Goal: Transaction & Acquisition: Book appointment/travel/reservation

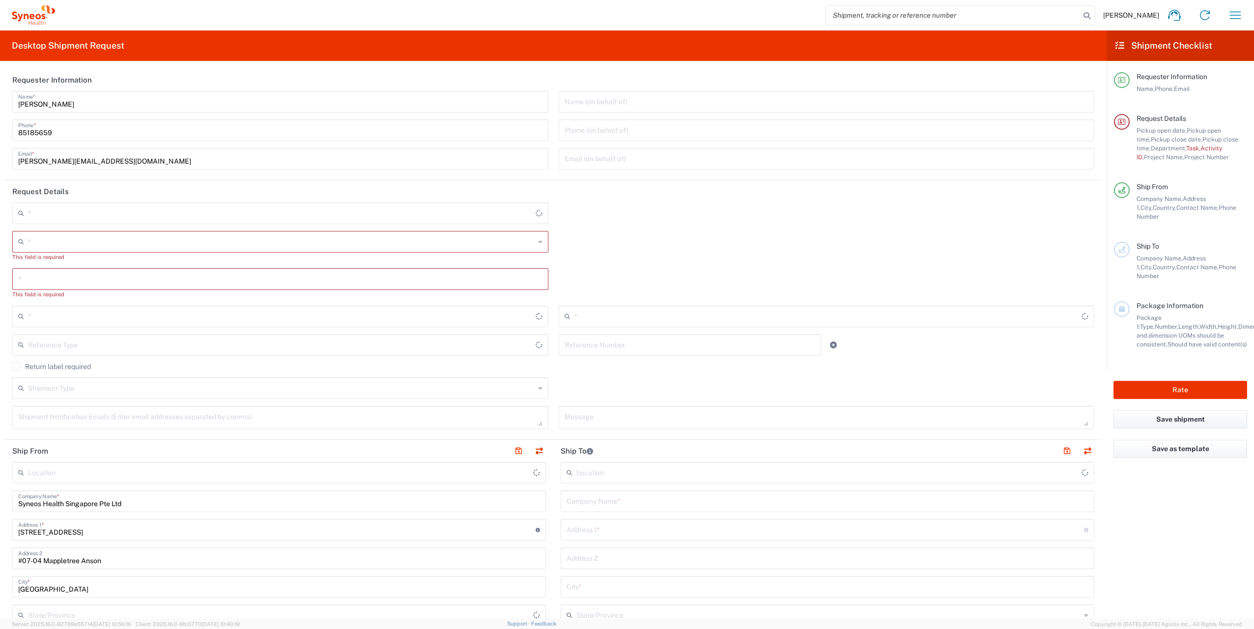
type input "4510"
type input "[GEOGRAPHIC_DATA]"
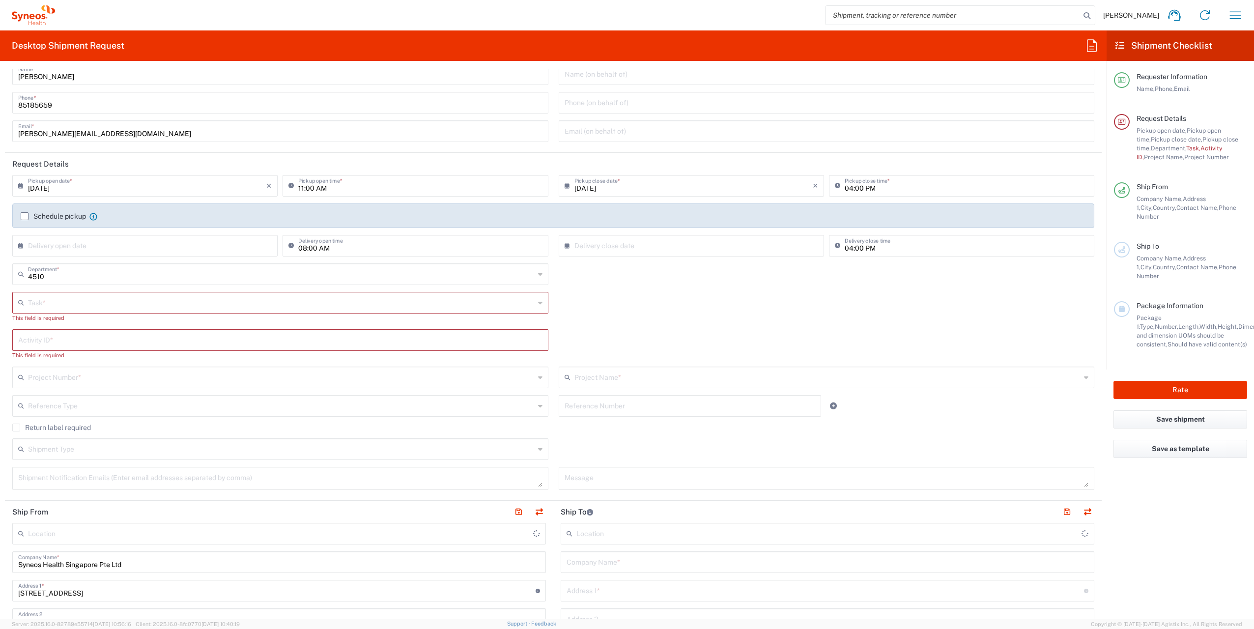
type input "Syneos Health Singapore PteLtd"
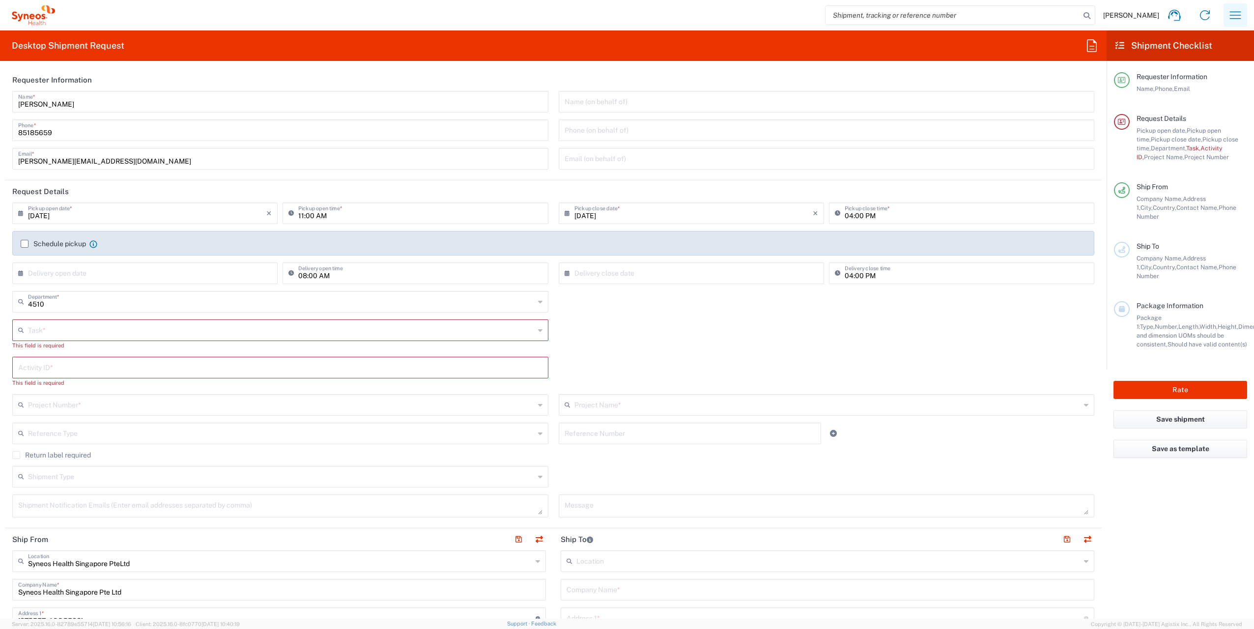
click at [1239, 10] on icon "button" at bounding box center [1236, 15] width 16 height 16
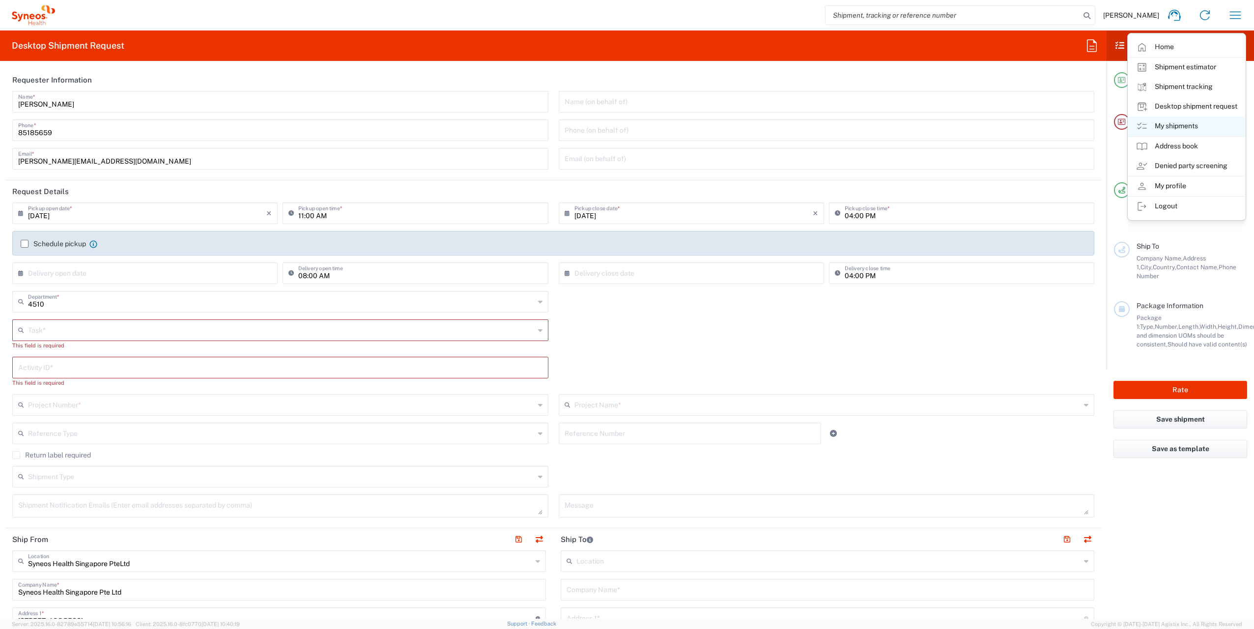
click at [1185, 127] on link "My shipments" at bounding box center [1187, 126] width 117 height 20
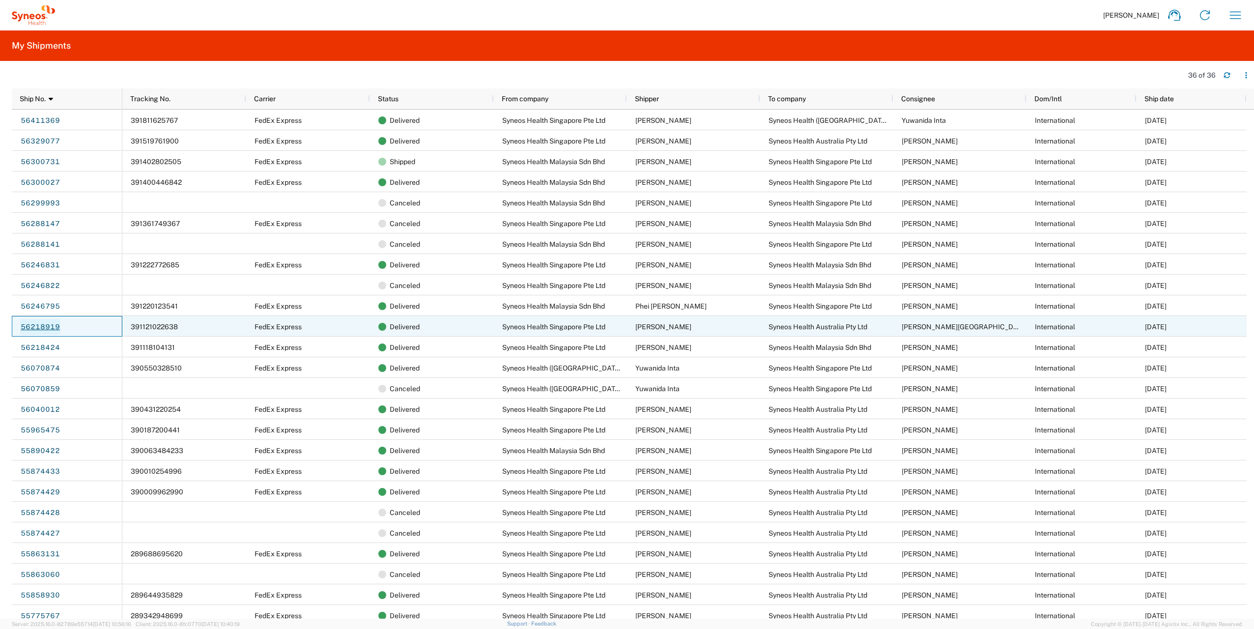
click at [48, 327] on link "56218919" at bounding box center [40, 327] width 40 height 16
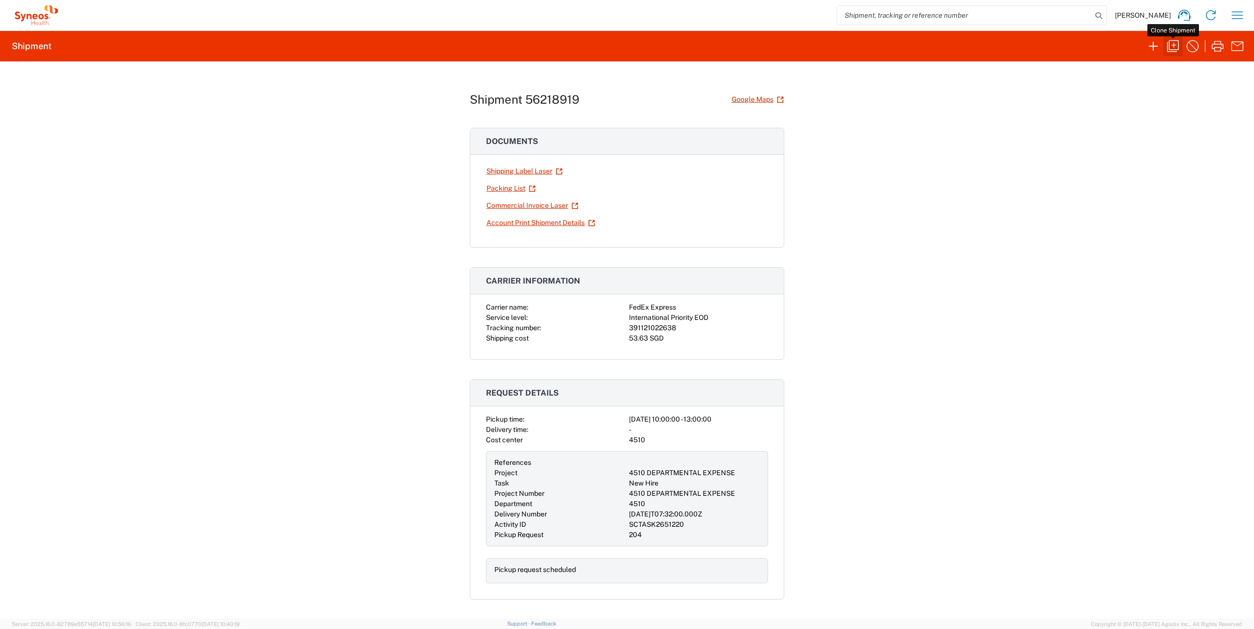
click at [1172, 48] on icon "button" at bounding box center [1173, 46] width 16 height 16
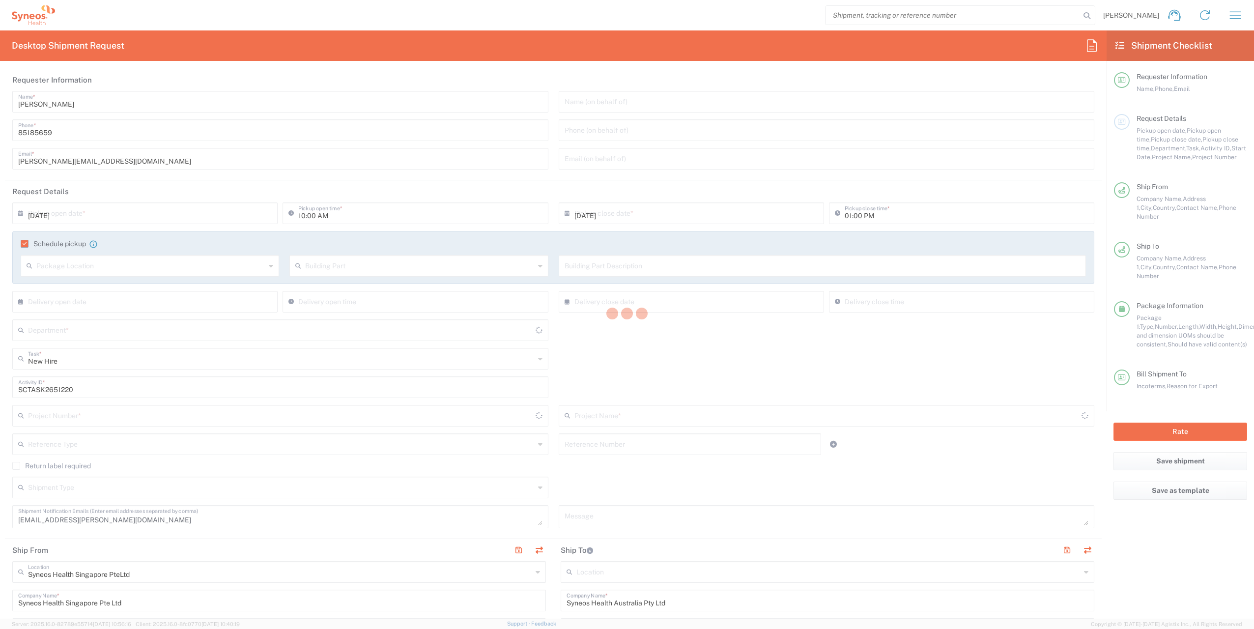
type input "4510"
type input "[GEOGRAPHIC_DATA]"
type input "Your Packaging"
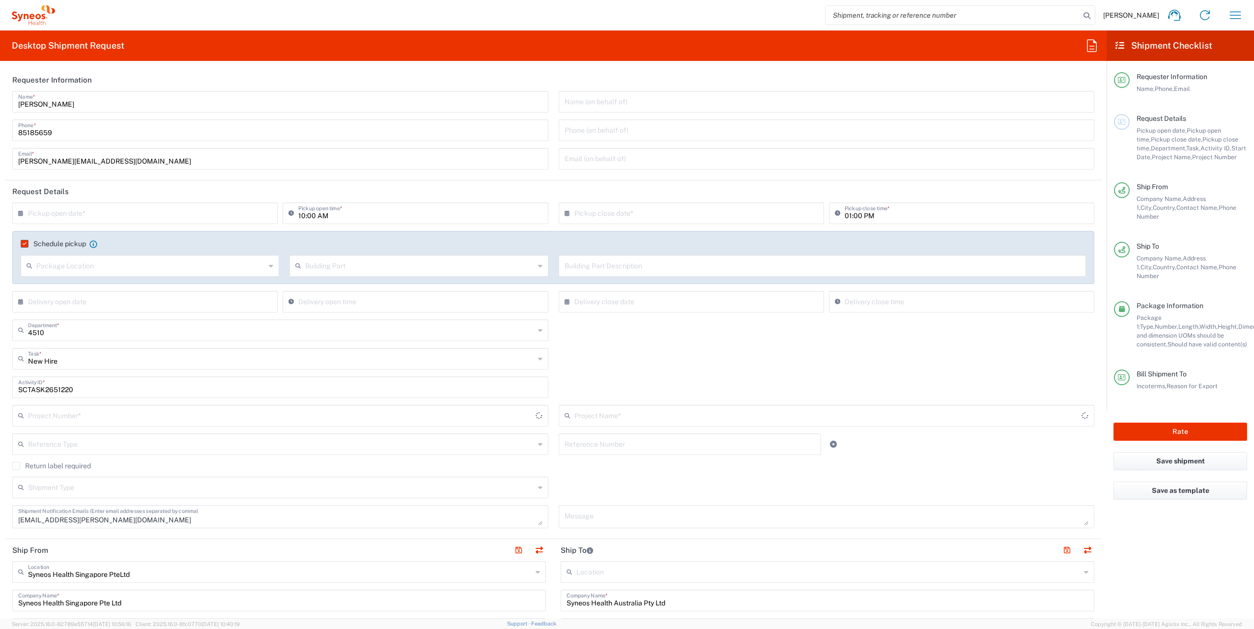
type input "4510 DEPARTMENTAL EXPENSE"
click at [131, 212] on input "text" at bounding box center [147, 212] width 238 height 17
click at [130, 288] on span "12" at bounding box center [132, 289] width 14 height 14
type input "[DATE]"
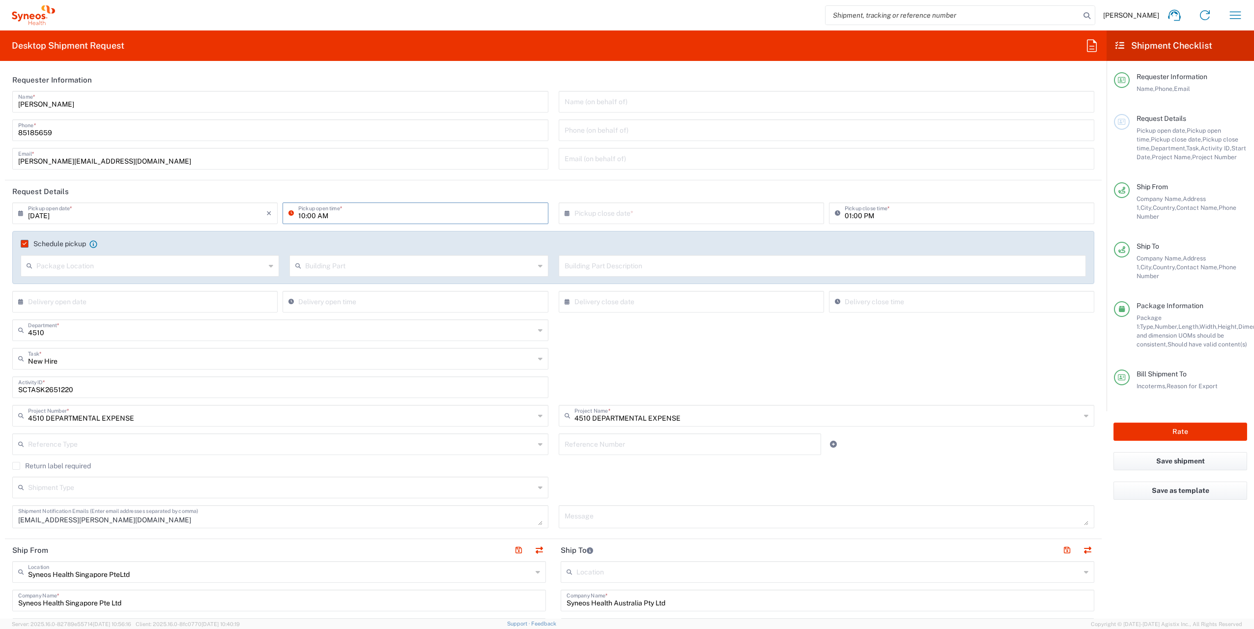
click at [304, 216] on input "10:00 AM" at bounding box center [420, 212] width 244 height 17
click at [323, 216] on input "01:00 AM" at bounding box center [420, 212] width 244 height 17
type input "01:00 PM"
click at [847, 213] on input "01:00 PM" at bounding box center [967, 212] width 244 height 17
type input "05:00 PM"
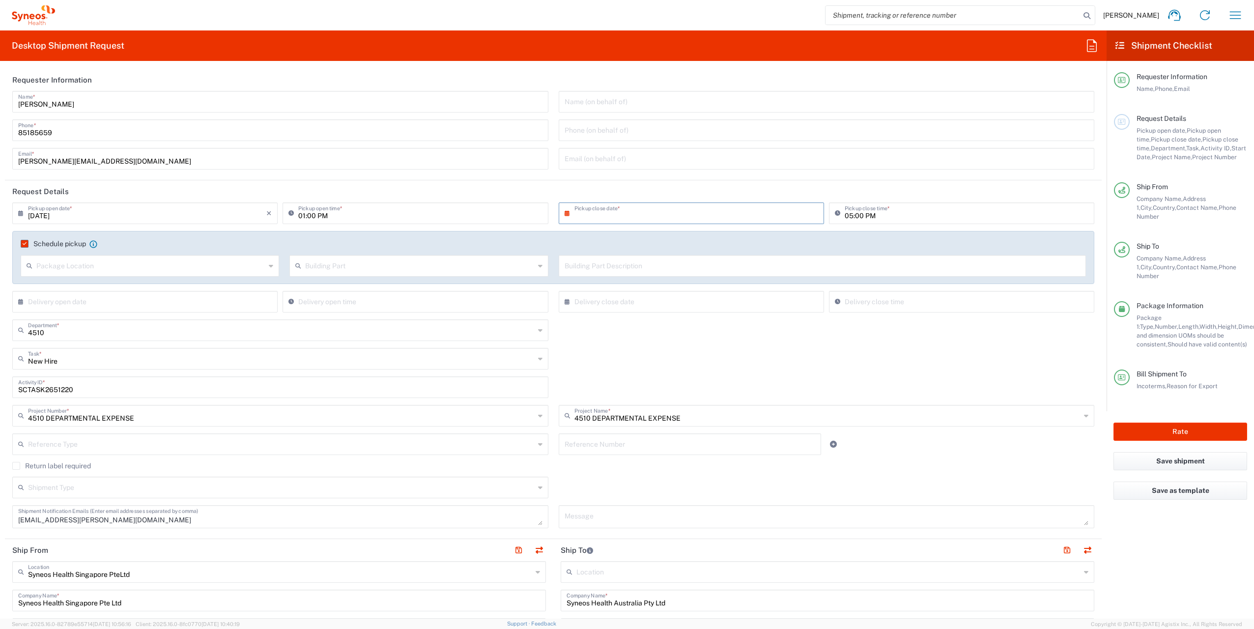
click at [679, 220] on input "text" at bounding box center [694, 212] width 238 height 17
click at [676, 291] on span "12" at bounding box center [675, 289] width 14 height 14
type input "[DATE]"
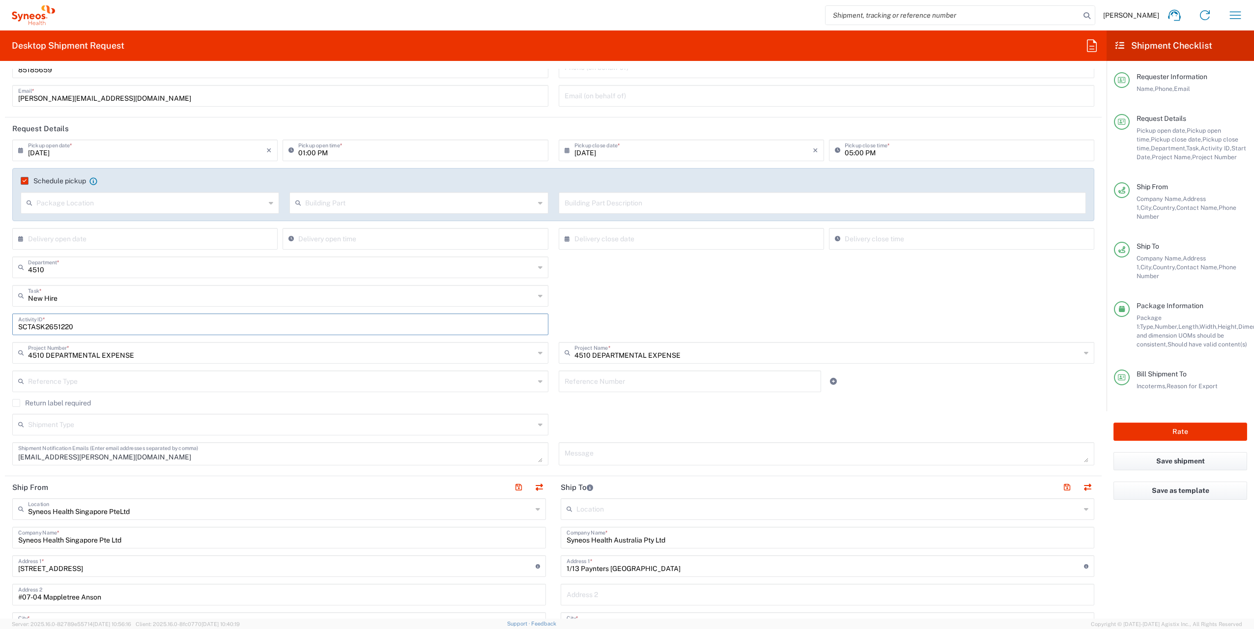
drag, startPoint x: 86, startPoint y: 330, endPoint x: 0, endPoint y: 333, distance: 86.1
click at [0, 333] on html "[PERSON_NAME] Home Shipment estimator Shipment tracking Desktop shipment reques…" at bounding box center [627, 314] width 1254 height 629
paste input "73249"
type input "SCTASK2673249"
click at [538, 296] on icon at bounding box center [540, 296] width 4 height 16
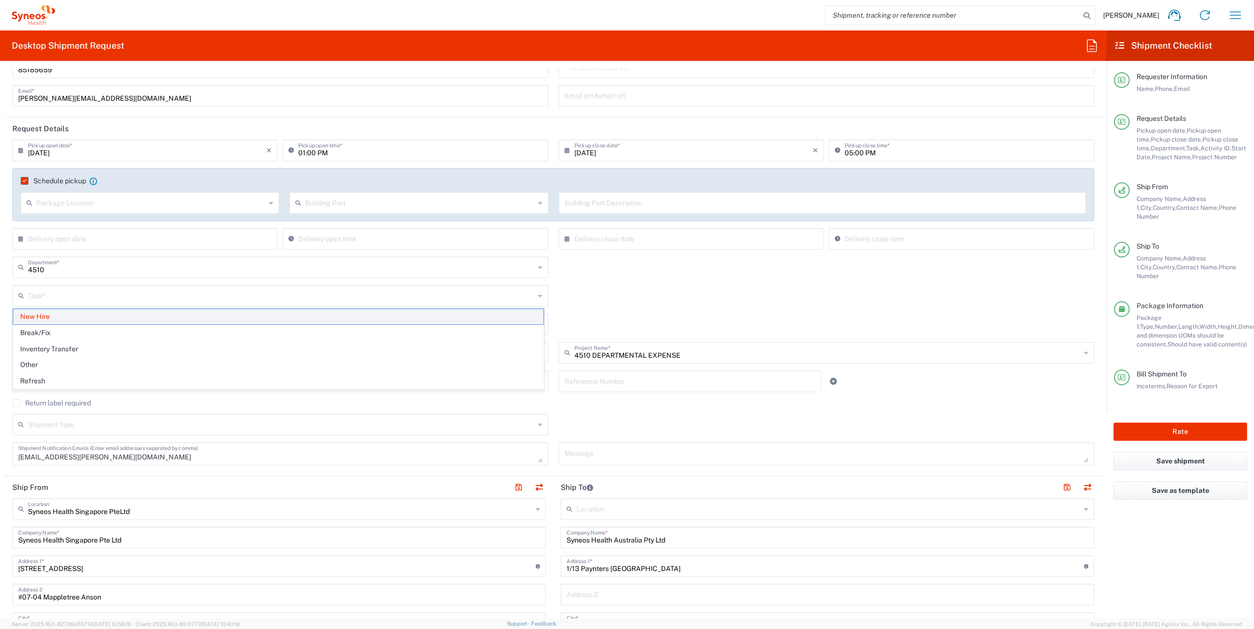
click at [180, 320] on span "New Hire" at bounding box center [278, 316] width 530 height 15
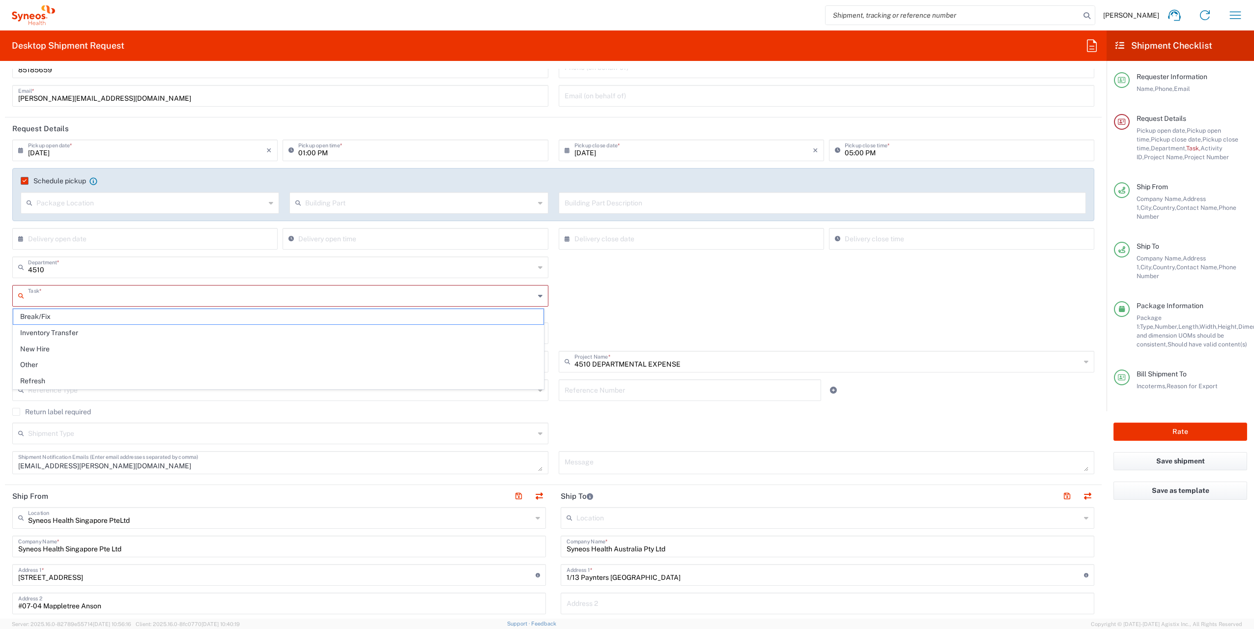
click at [137, 297] on input "text" at bounding box center [281, 295] width 507 height 17
click at [83, 348] on span "New Hire" at bounding box center [278, 349] width 530 height 15
type input "New Hire"
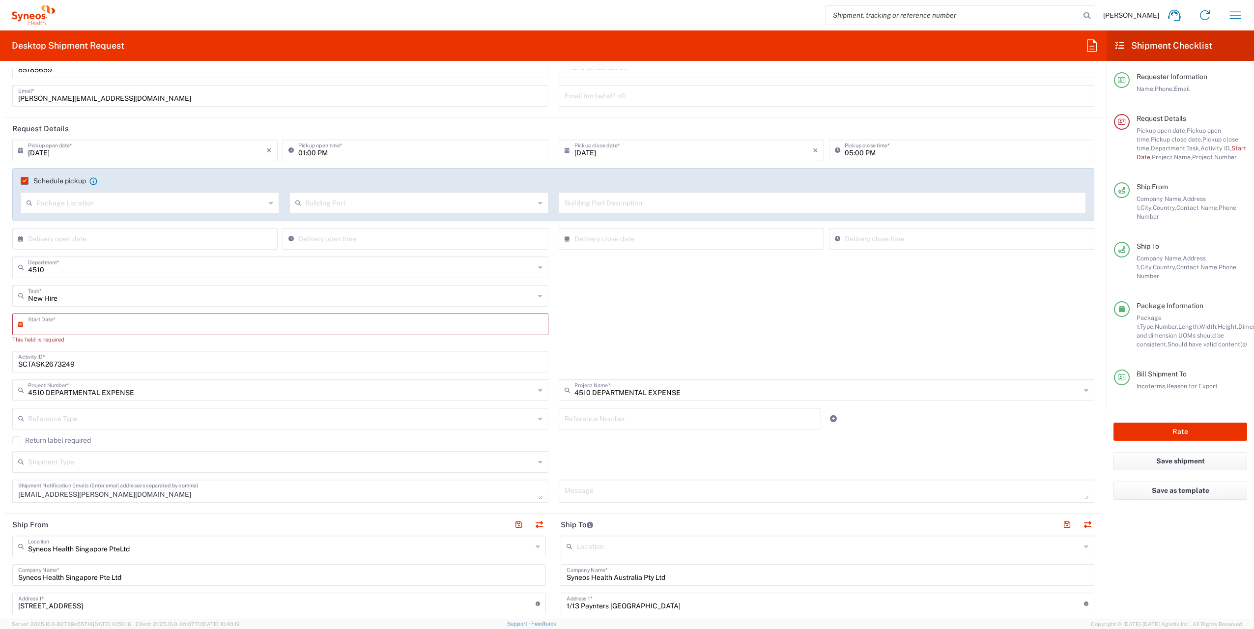
click at [261, 326] on input "text" at bounding box center [282, 323] width 509 height 17
paste input "SCTASK2673249"
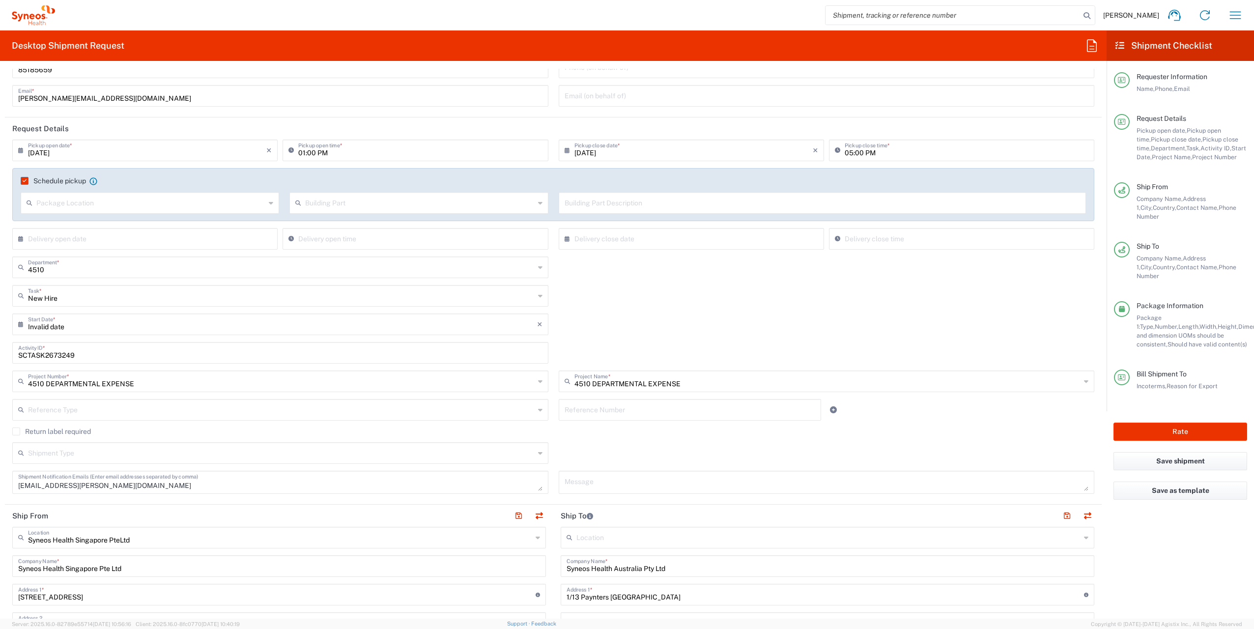
click at [554, 329] on div "Invalid date × Start Date * Cancel Apply" at bounding box center [553, 328] width 1093 height 29
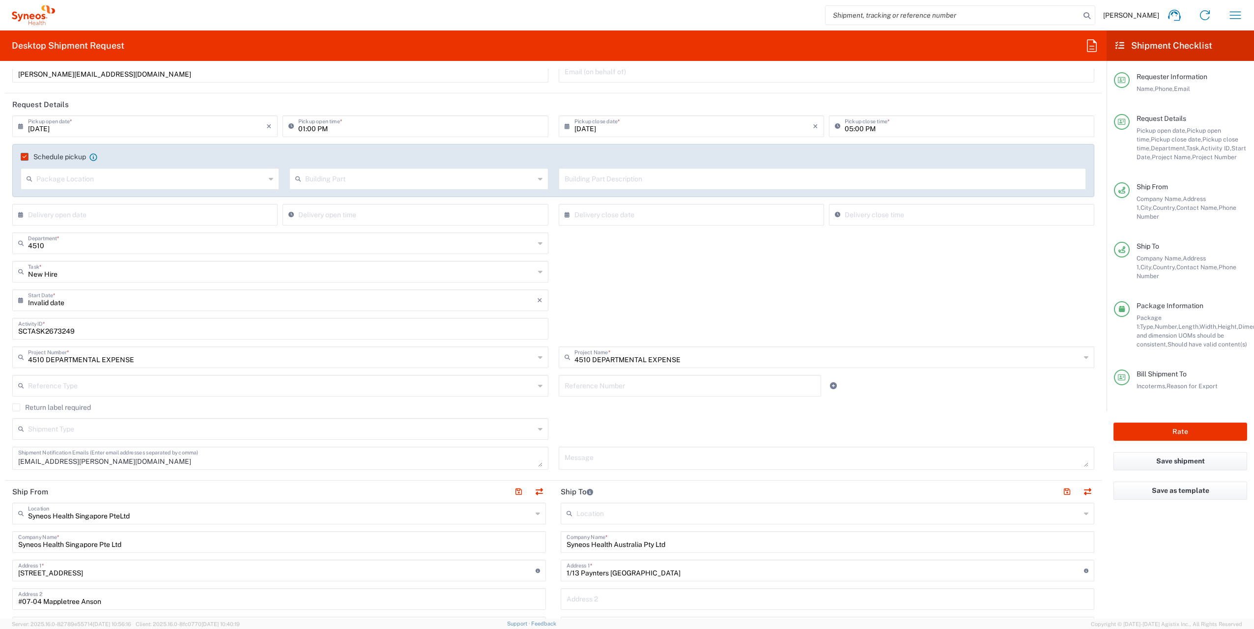
scroll to position [89, 0]
click at [52, 298] on input "Invalid date" at bounding box center [282, 297] width 509 height 17
click at [254, 399] on span "25" at bounding box center [253, 401] width 14 height 14
type input "[DATE]"
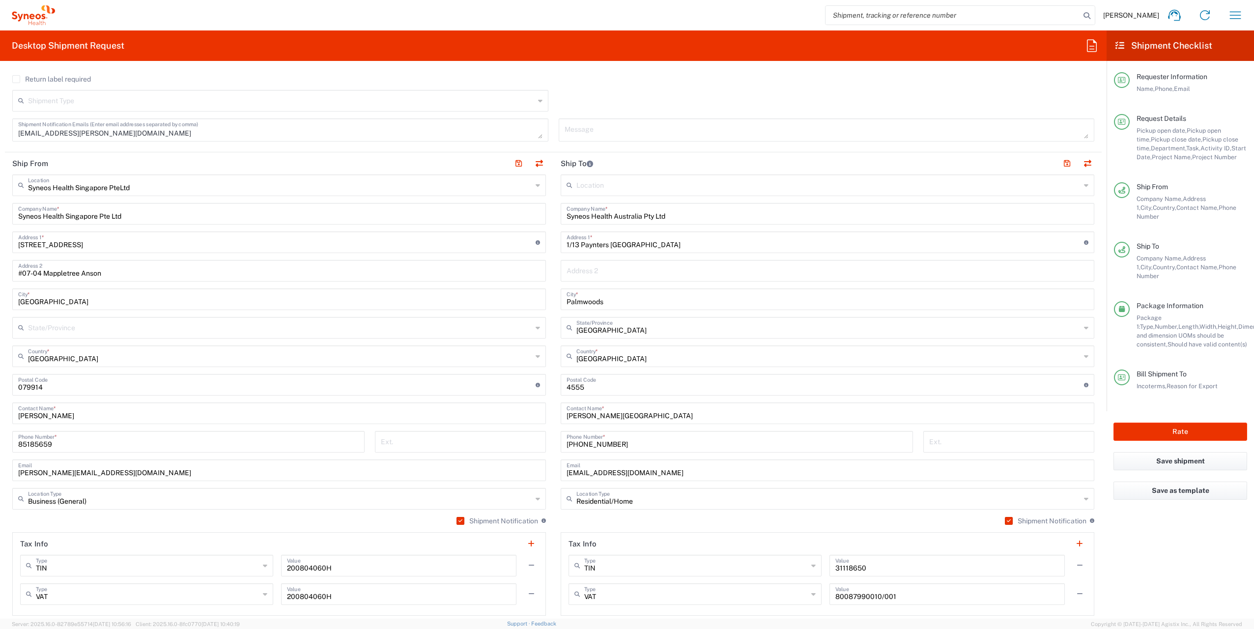
scroll to position [416, 0]
drag, startPoint x: 675, startPoint y: 243, endPoint x: 530, endPoint y: 247, distance: 145.1
click at [530, 247] on div "Ship From Syneos Health Singapore PteLtd Location Syneos Health [GEOGRAPHIC_DAT…" at bounding box center [553, 385] width 1097 height 467
paste input "5 [PERSON_NAME] S"
type input "15 [PERSON_NAME] S"
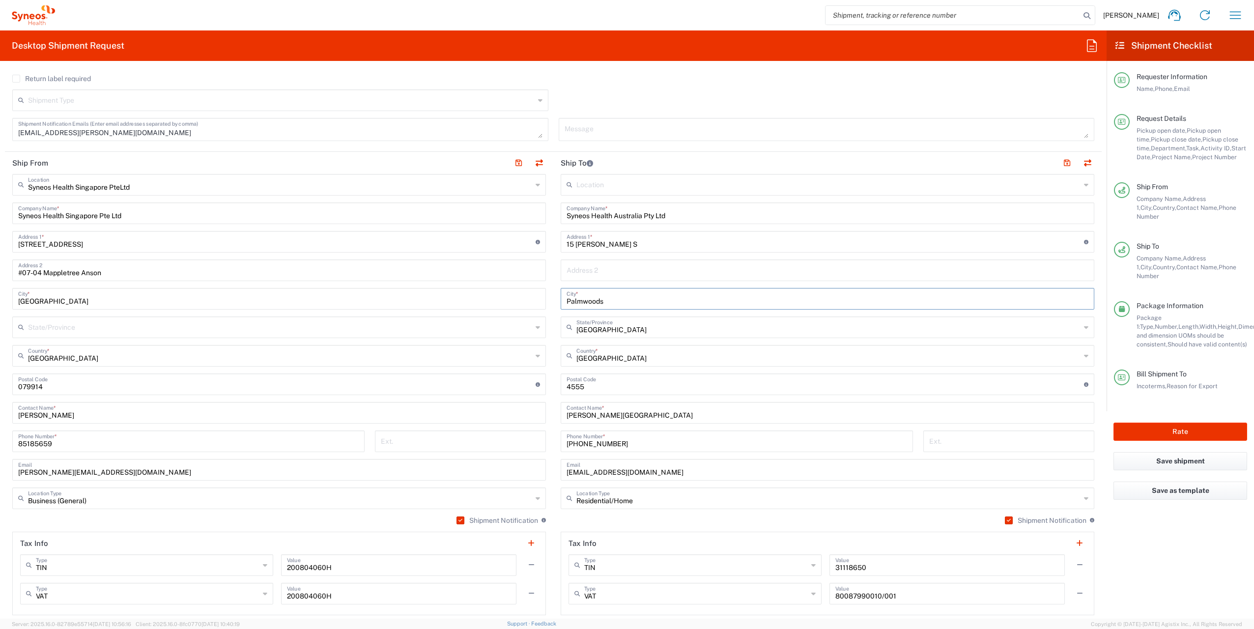
drag, startPoint x: 606, startPoint y: 302, endPoint x: 468, endPoint y: 307, distance: 138.2
click at [468, 307] on div "Ship From Syneos Health Singapore PteLtd Location Syneos Health [GEOGRAPHIC_DAT…" at bounding box center [553, 385] width 1097 height 467
type input "[PERSON_NAME]"
drag, startPoint x: 582, startPoint y: 384, endPoint x: 532, endPoint y: 383, distance: 50.2
click at [532, 383] on div "Ship From Syneos Health Singapore PteLtd Location Syneos Health [GEOGRAPHIC_DAT…" at bounding box center [553, 385] width 1097 height 467
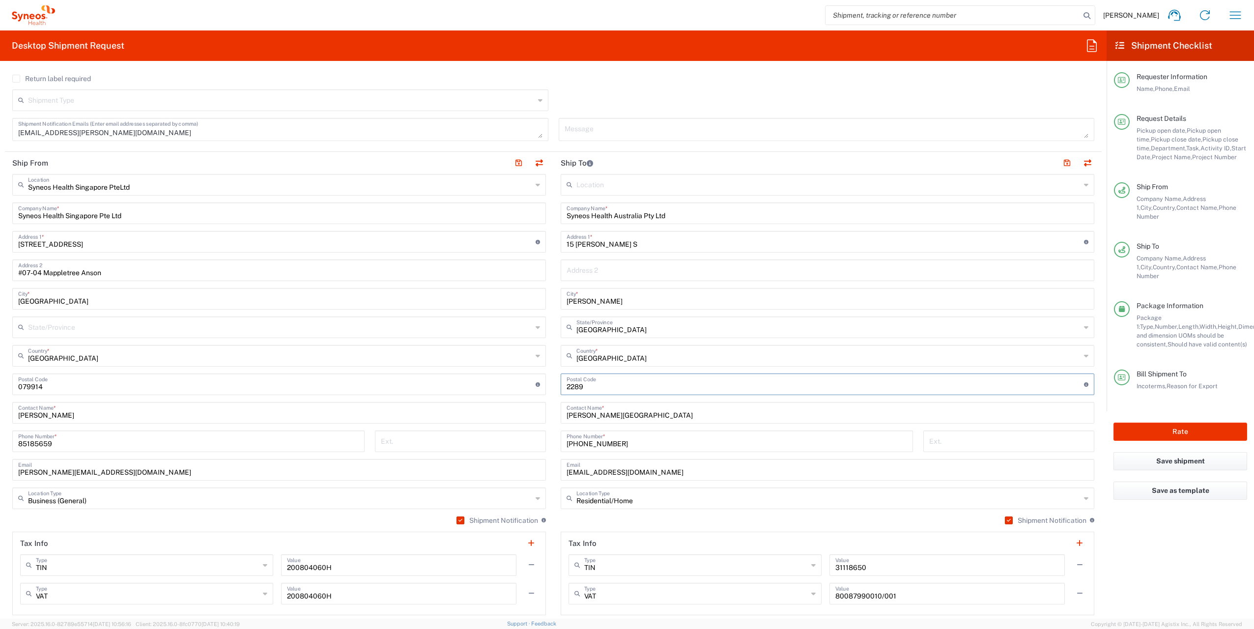
type input "2289"
drag, startPoint x: 619, startPoint y: 329, endPoint x: 603, endPoint y: 328, distance: 16.2
click at [603, 328] on input "text" at bounding box center [829, 326] width 504 height 17
click at [586, 347] on span "[GEOGRAPHIC_DATA]" at bounding box center [822, 347] width 528 height 15
type input "[GEOGRAPHIC_DATA]"
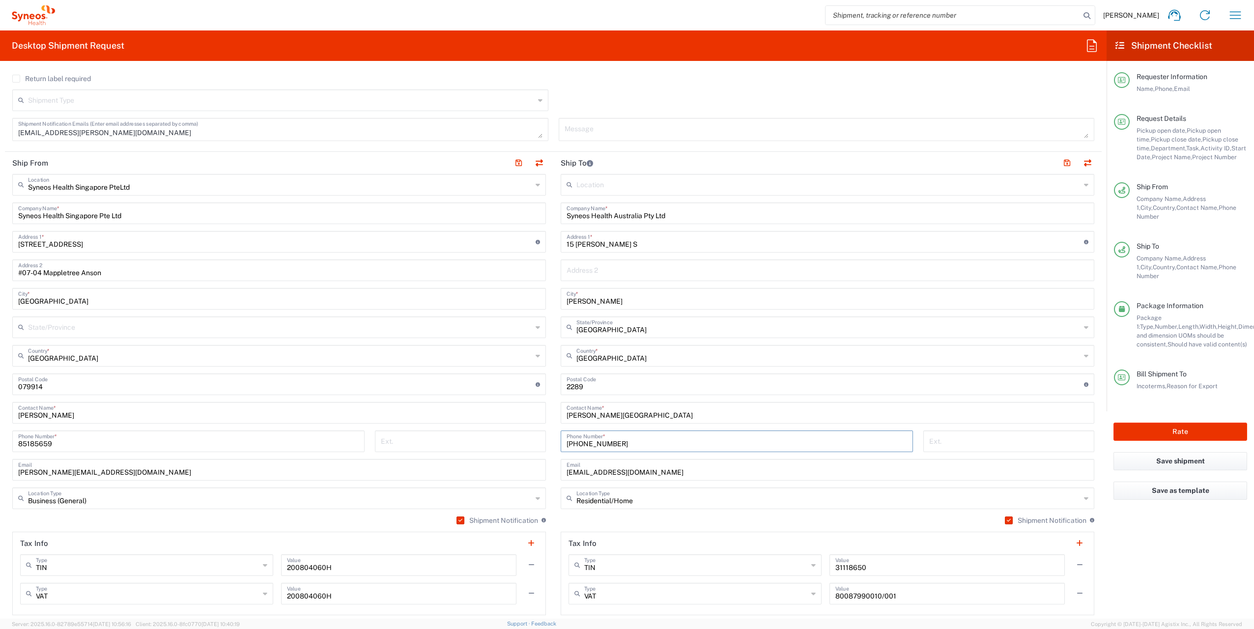
drag, startPoint x: 635, startPoint y: 446, endPoint x: 531, endPoint y: 443, distance: 103.8
click at [531, 443] on div "Ship From Syneos Health Singapore PteLtd Location Syneos Health [GEOGRAPHIC_DAT…" at bounding box center [553, 385] width 1097 height 467
paste input "51519007"
type input "[PHONE_NUMBER]"
drag, startPoint x: 668, startPoint y: 414, endPoint x: 473, endPoint y: 429, distance: 195.7
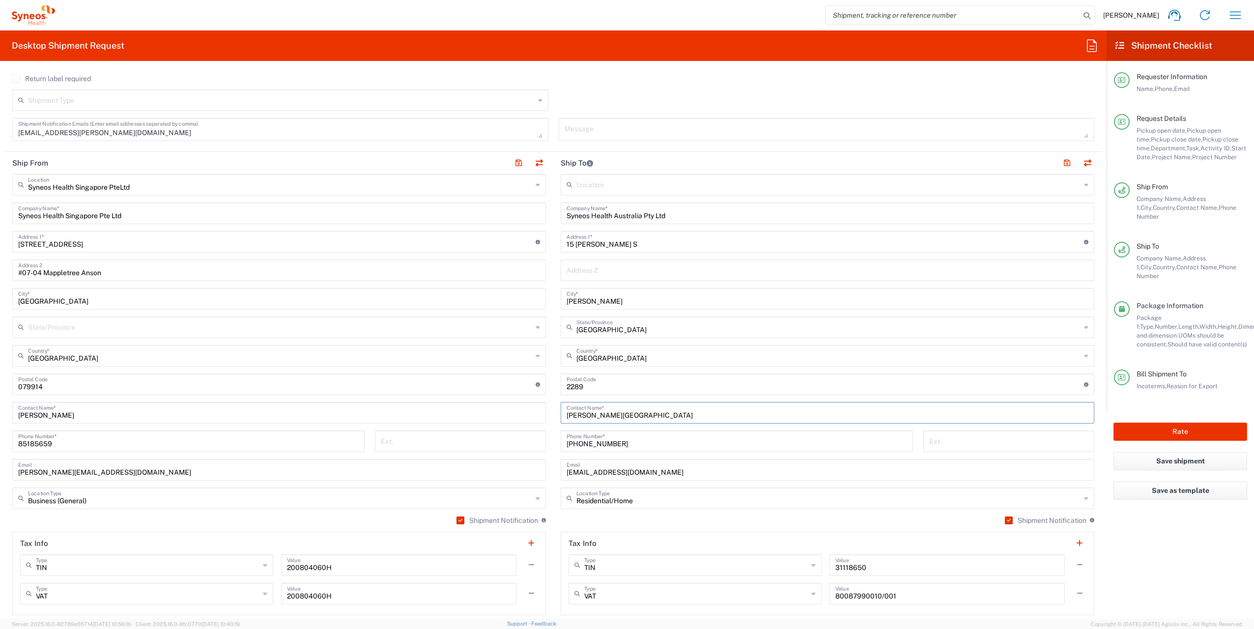
click at [473, 429] on div "Ship From Syneos Health Singapore PteLtd Location Syneos Health [GEOGRAPHIC_DAT…" at bounding box center [553, 385] width 1097 height 467
paste input "[PERSON_NAME] [PERSON_NAME]"
drag, startPoint x: 635, startPoint y: 416, endPoint x: 494, endPoint y: 394, distance: 142.2
click at [494, 394] on div "Ship From Syneos Health Singapore PteLtd Location Syneos Health [GEOGRAPHIC_DAT…" at bounding box center [553, 385] width 1097 height 467
type input "[PERSON_NAME] [PERSON_NAME]"
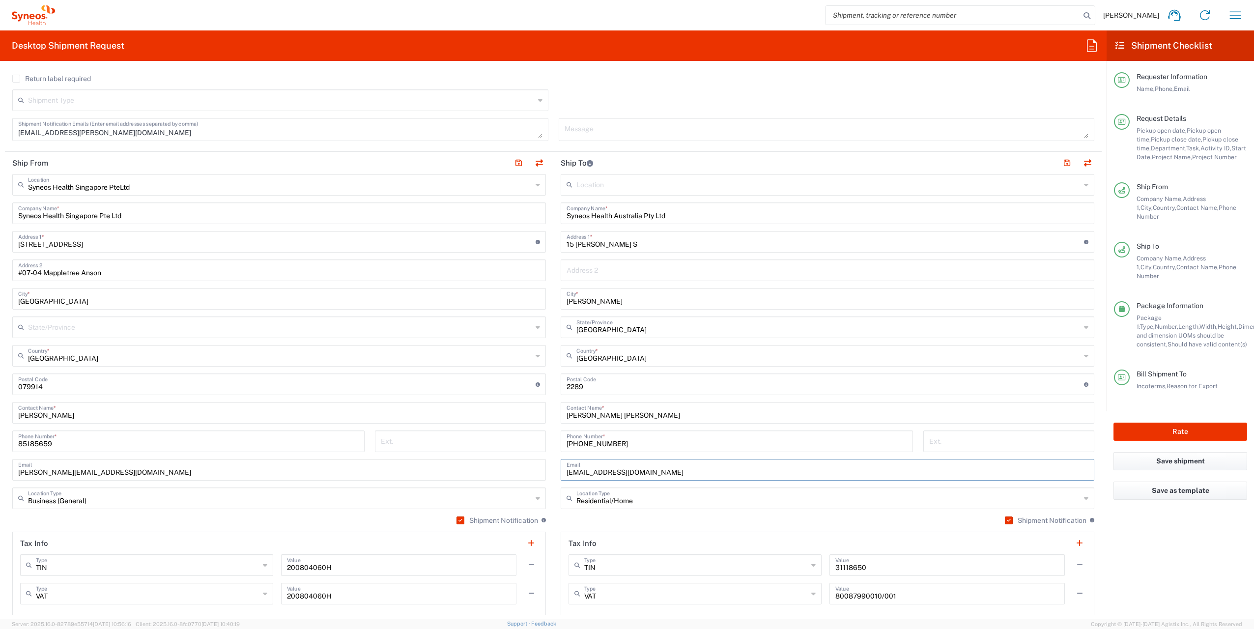
click at [682, 472] on input "[EMAIL_ADDRESS][DOMAIN_NAME]" at bounding box center [828, 469] width 522 height 17
drag, startPoint x: 682, startPoint y: 472, endPoint x: 447, endPoint y: 447, distance: 235.8
click at [447, 447] on div "Ship From Syneos Health Singapore PteLtd Location Syneos Health [GEOGRAPHIC_DAT…" at bounding box center [553, 385] width 1097 height 467
paste input "[PERSON_NAME] <[EMAIL_ADDRESS][DOMAIN_NAME]>"
drag, startPoint x: 602, startPoint y: 471, endPoint x: 347, endPoint y: 452, distance: 255.8
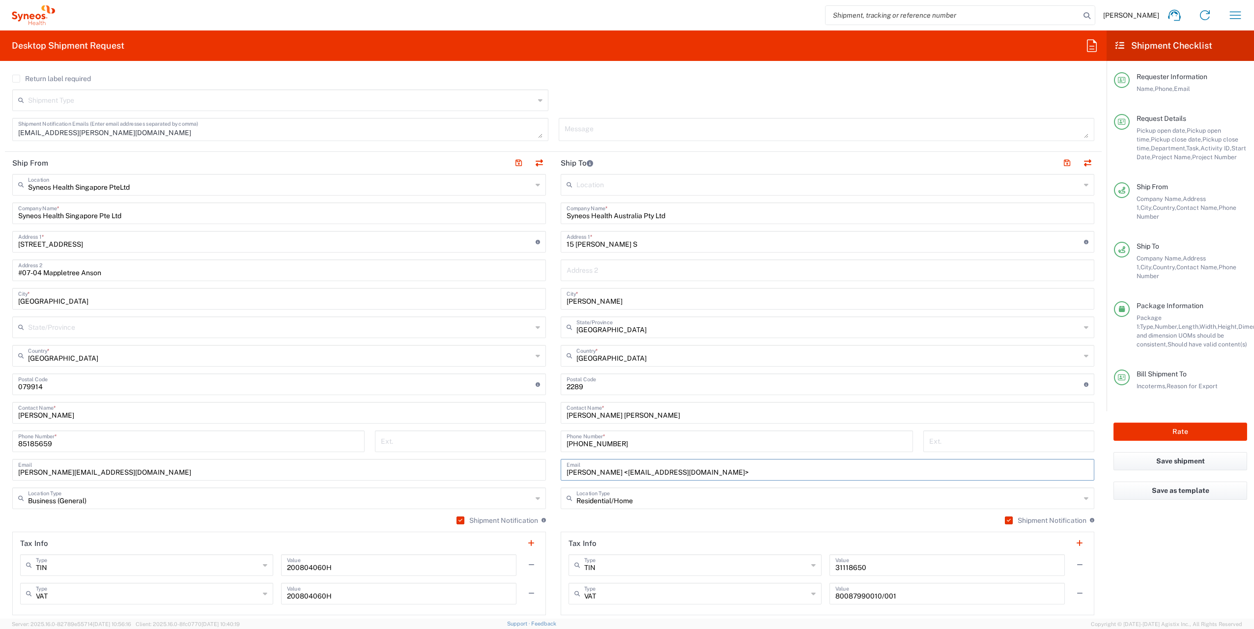
click at [347, 452] on div "Ship From Syneos Health Singapore PteLtd Location Syneos Health [GEOGRAPHIC_DAT…" at bounding box center [553, 385] width 1097 height 467
click at [657, 471] on input "[EMAIL_ADDRESS][DOMAIN_NAME]>" at bounding box center [828, 469] width 522 height 17
type input "[EMAIL_ADDRESS][DOMAIN_NAME]"
click at [549, 489] on main "Syneos Health Singapore PteLtd Location Syneos Health [GEOGRAPHIC_DATA] PteLtd …" at bounding box center [279, 394] width 549 height 441
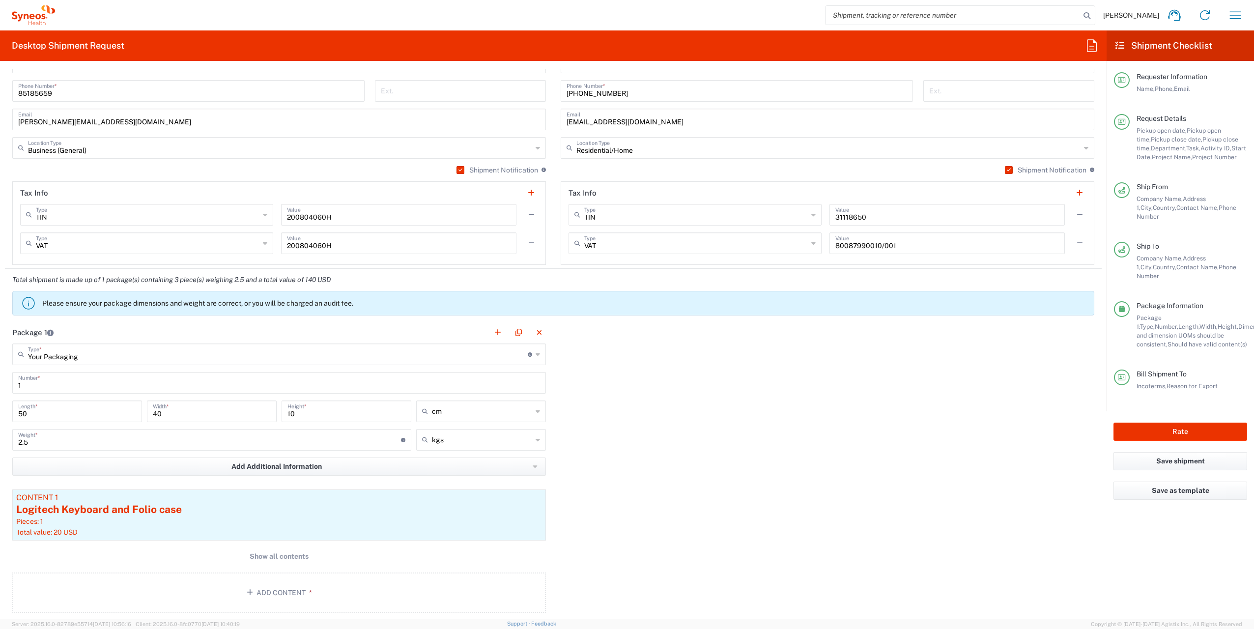
scroll to position [792, 0]
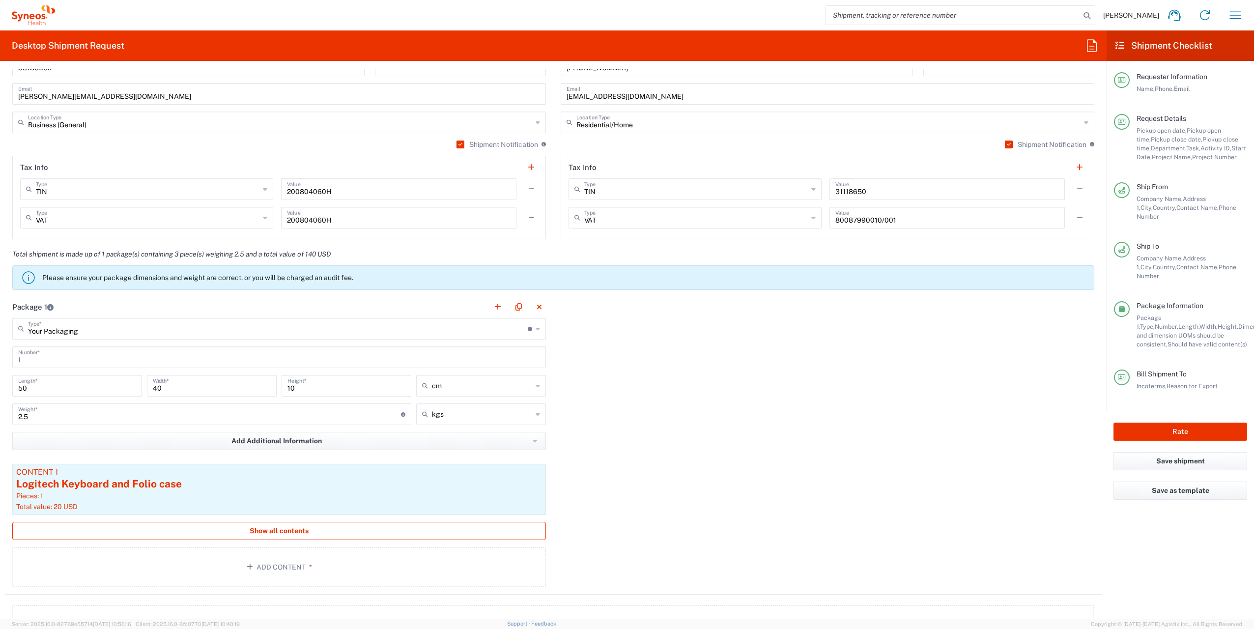
click at [284, 529] on span "Show all contents" at bounding box center [279, 530] width 59 height 9
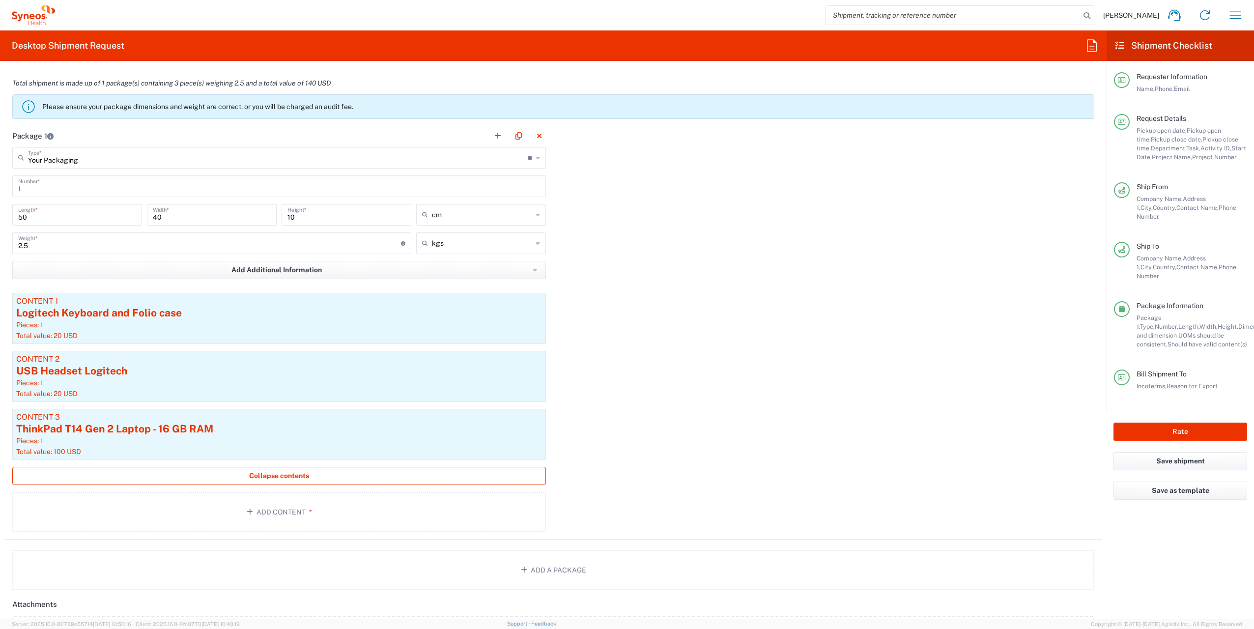
scroll to position [963, 0]
click at [539, 357] on button "button" at bounding box center [537, 359] width 14 height 14
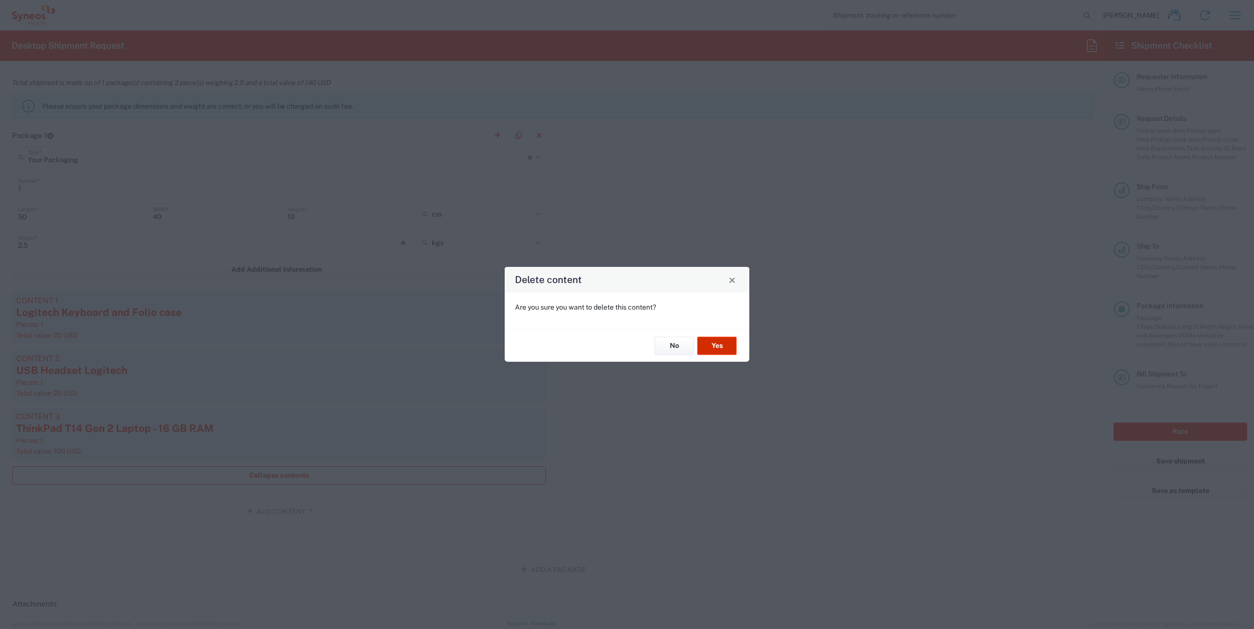
click at [719, 345] on button "Yes" at bounding box center [716, 346] width 39 height 18
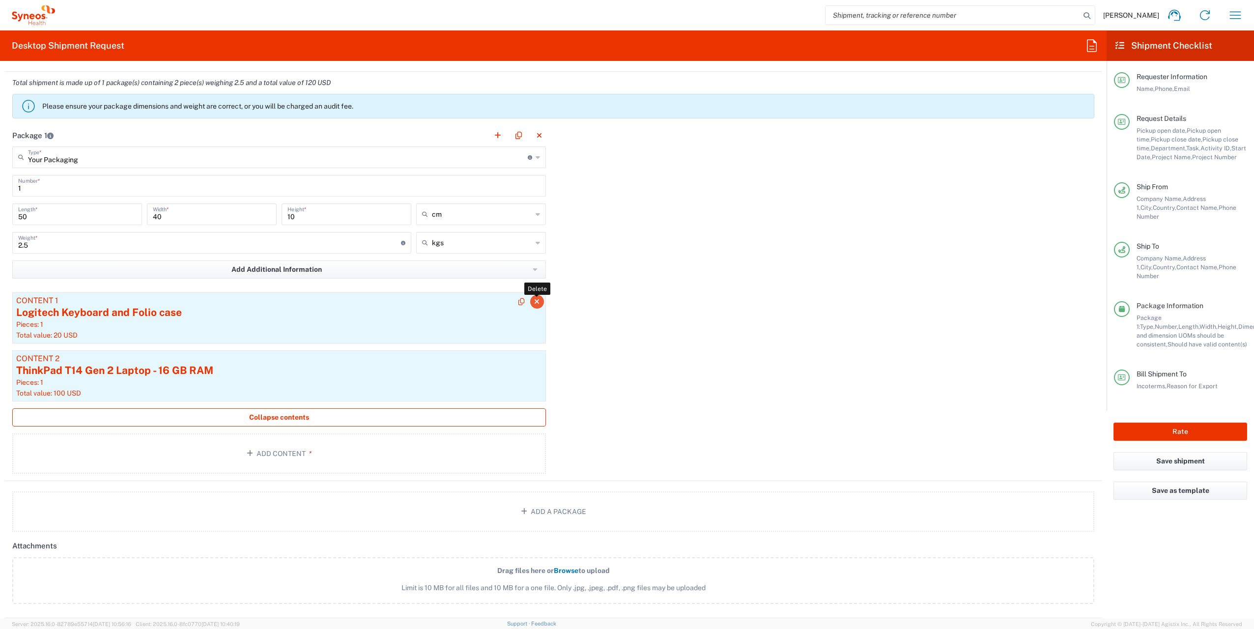
click at [534, 298] on icon "button" at bounding box center [536, 301] width 5 height 7
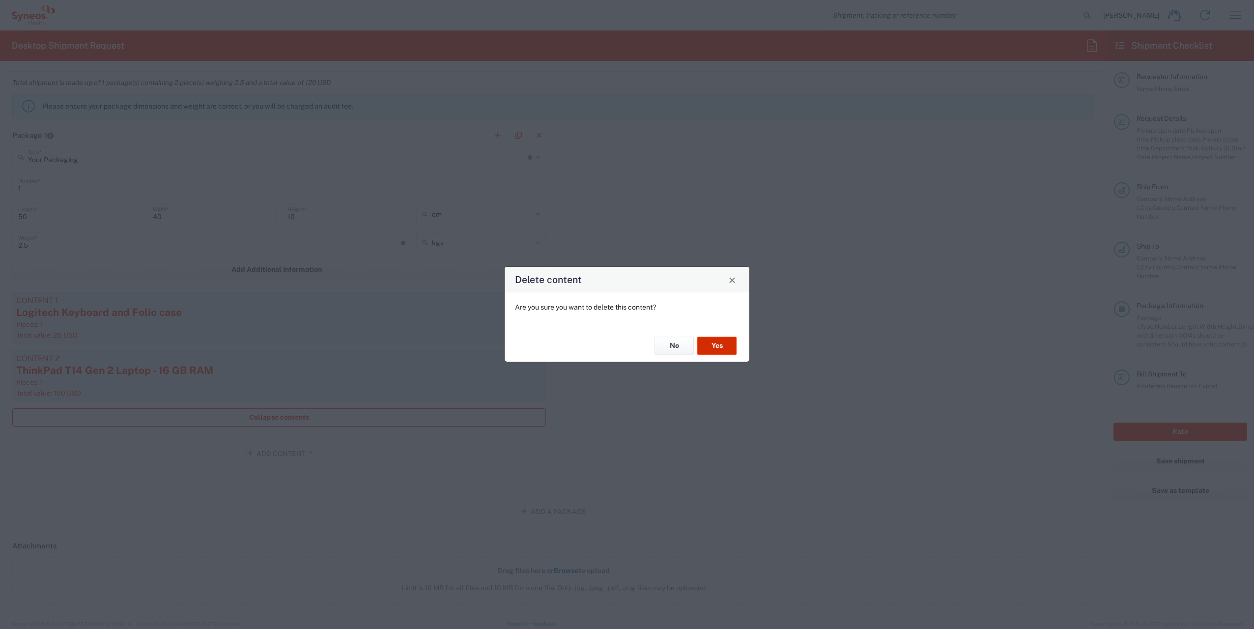
click at [726, 346] on button "Yes" at bounding box center [716, 346] width 39 height 18
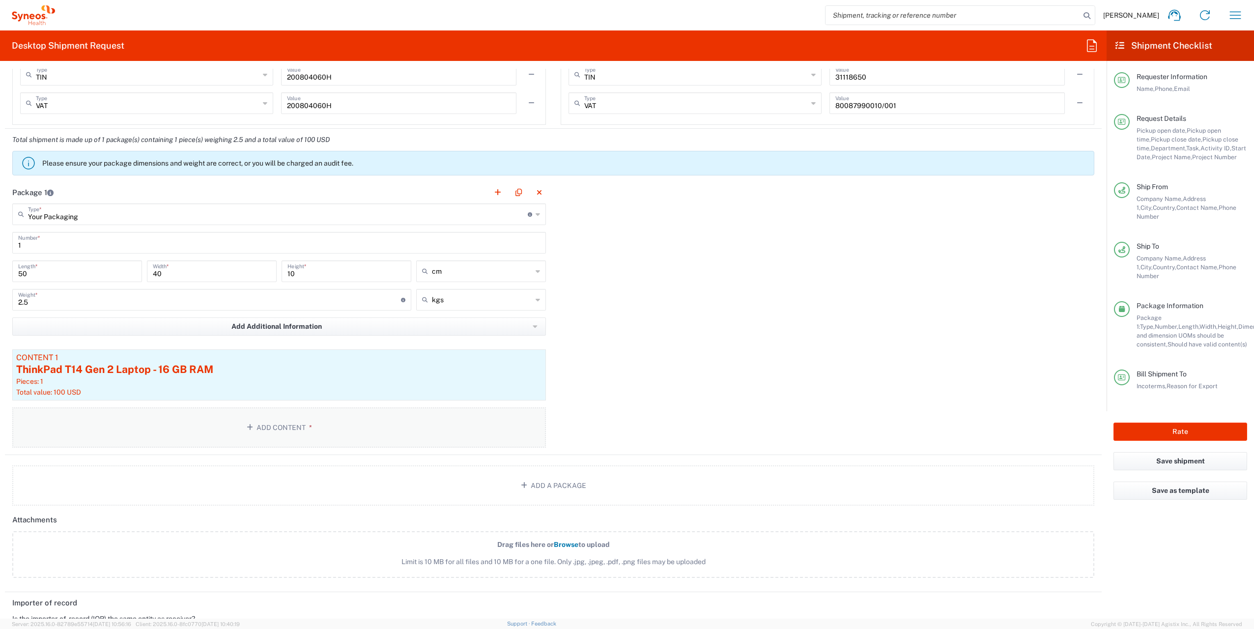
scroll to position [906, 0]
drag, startPoint x: 42, startPoint y: 272, endPoint x: 0, endPoint y: 269, distance: 41.9
click at [0, 269] on html "[PERSON_NAME] Home Shipment estimator Shipment tracking Desktop shipment reques…" at bounding box center [627, 314] width 1254 height 629
type input "45"
drag, startPoint x: 176, startPoint y: 271, endPoint x: 2, endPoint y: 259, distance: 174.4
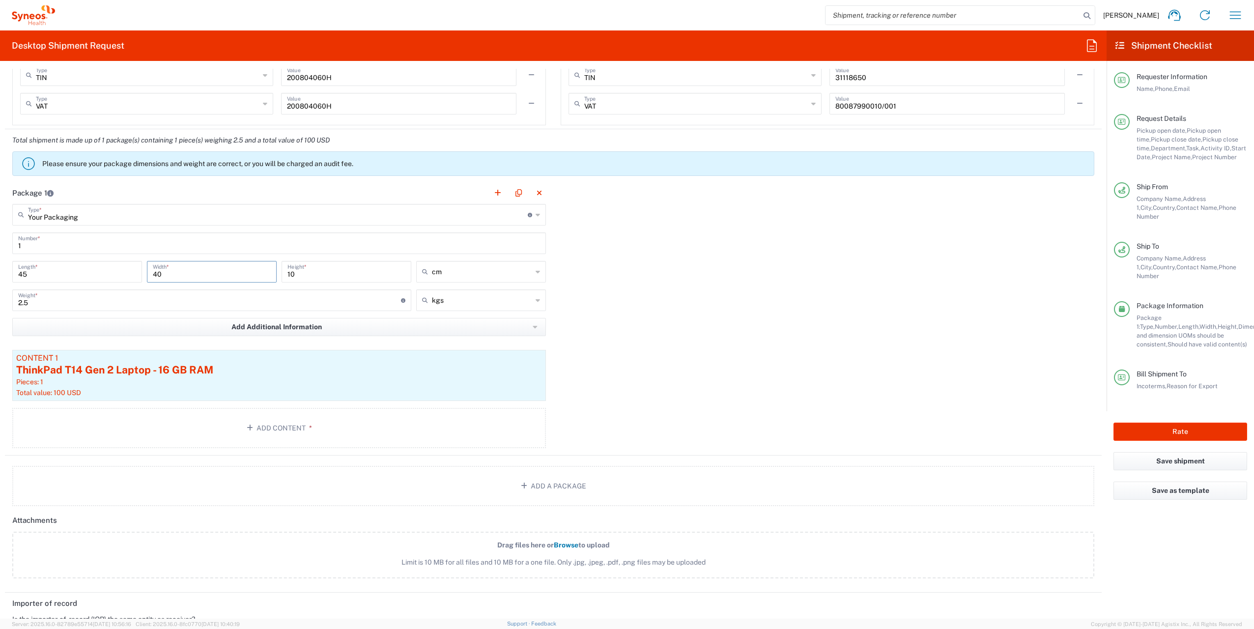
click at [2, 259] on form "Requester Information [PERSON_NAME] Name * [PHONE_NUMBER] Phone * [PERSON_NAME]…" at bounding box center [553, 344] width 1107 height 550
type input "38"
drag, startPoint x: 312, startPoint y: 274, endPoint x: 206, endPoint y: 257, distance: 106.7
click at [206, 257] on main "Your Packaging Type * Material used to package goods Your Packaging Envelope La…" at bounding box center [279, 328] width 549 height 248
type input "8"
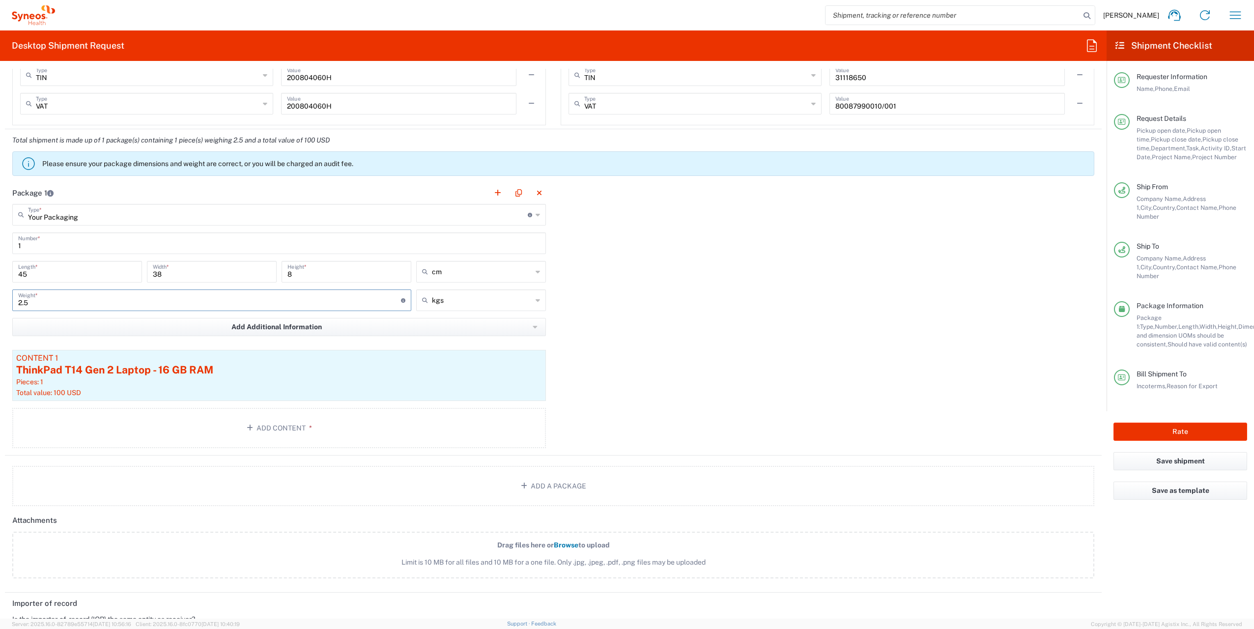
drag, startPoint x: 54, startPoint y: 302, endPoint x: -2, endPoint y: 300, distance: 56.1
click at [0, 300] on html "[PERSON_NAME] Home Shipment estimator Shipment tracking Desktop shipment reques…" at bounding box center [627, 314] width 1254 height 629
type input "2"
click at [555, 348] on div "Package 1 Your Packaging Type * Material used to package goods Your Packaging E…" at bounding box center [553, 319] width 1097 height 274
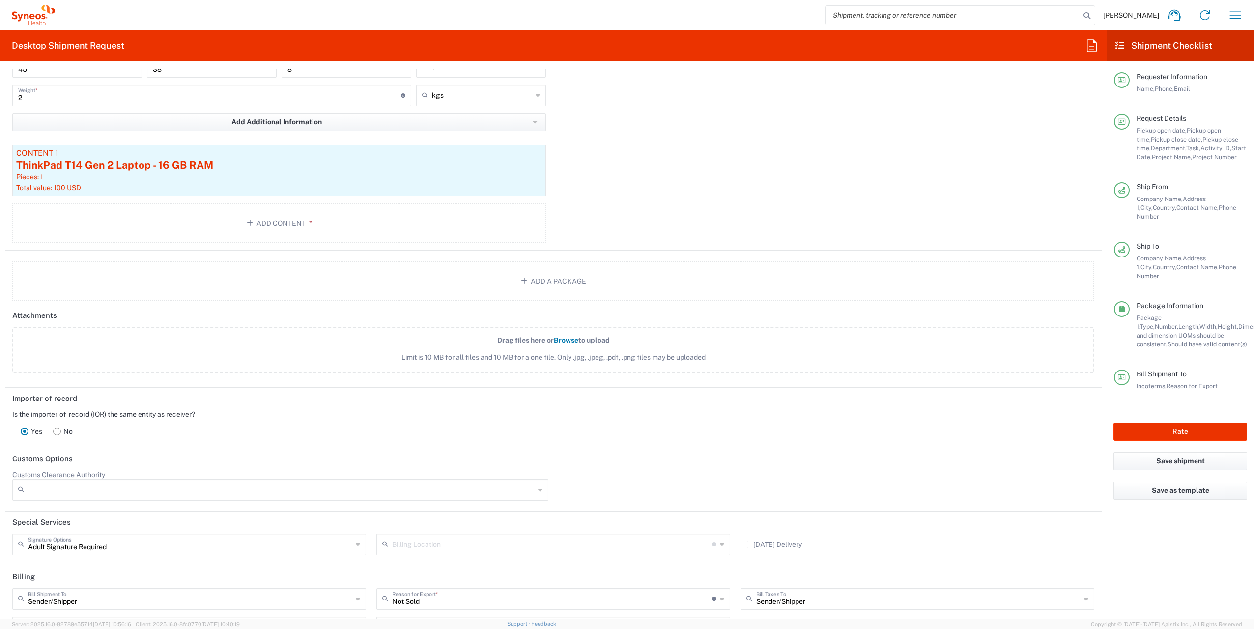
scroll to position [1201, 0]
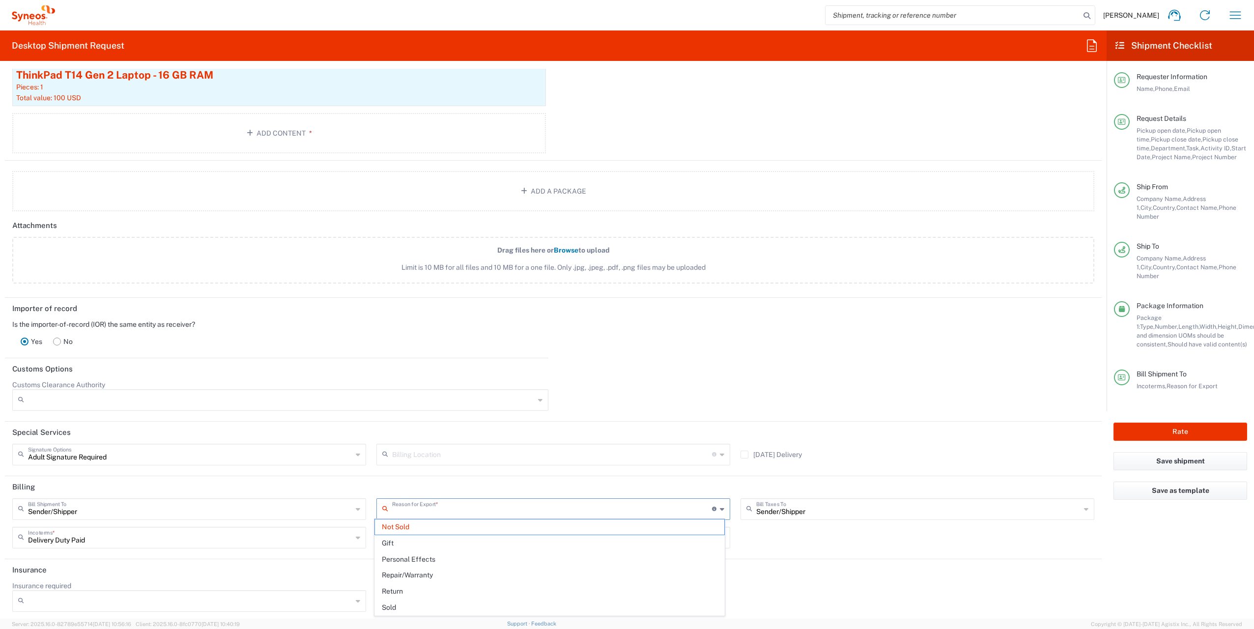
click at [696, 506] on input "text" at bounding box center [552, 508] width 320 height 17
click at [742, 538] on div "Sender/[PERSON_NAME] Shipment To Sender/Shipper Recipient Account Third Party A…" at bounding box center [553, 526] width 1093 height 57
type input "Not Sold"
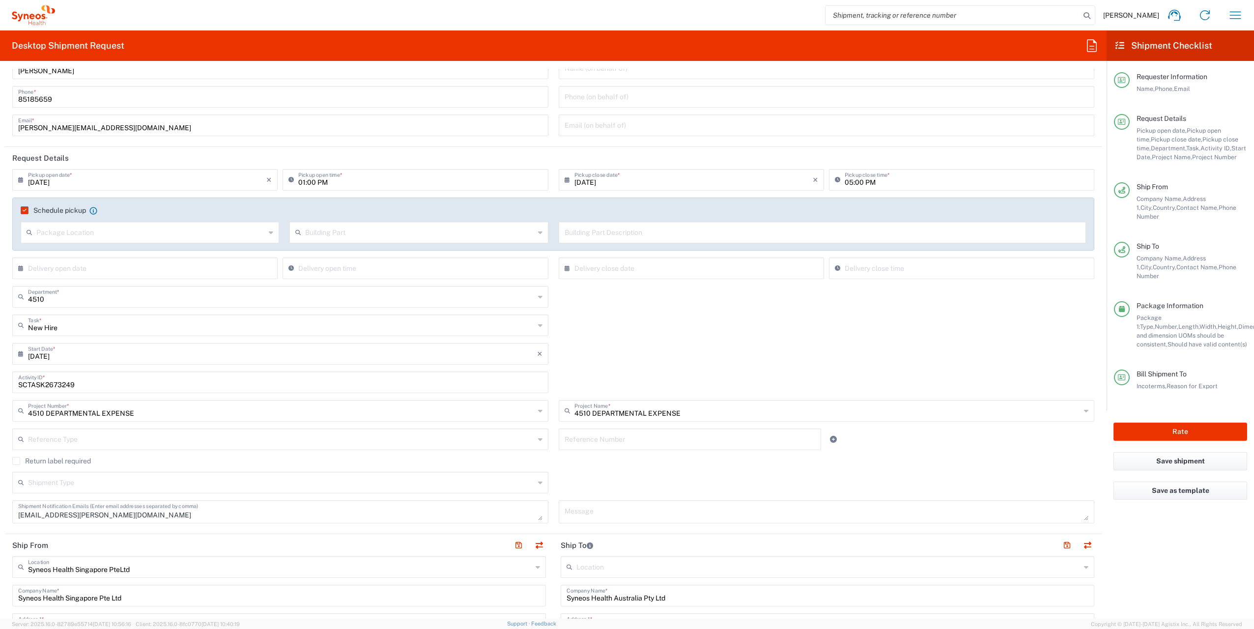
scroll to position [103, 0]
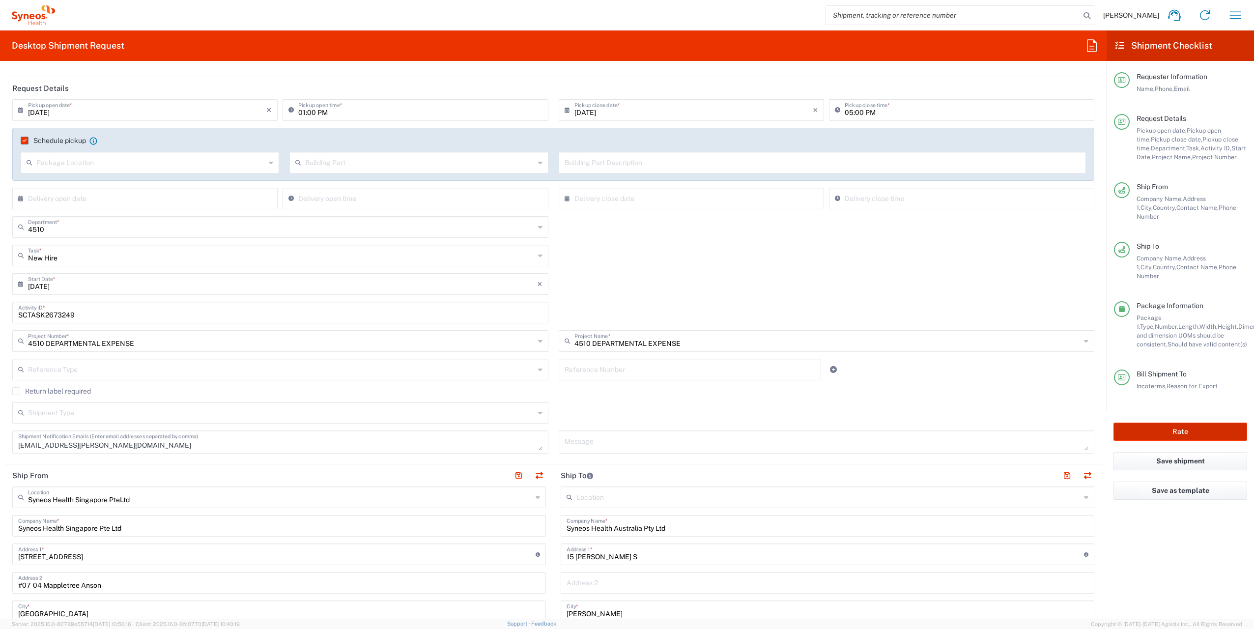
click at [1179, 423] on button "Rate" at bounding box center [1181, 432] width 134 height 18
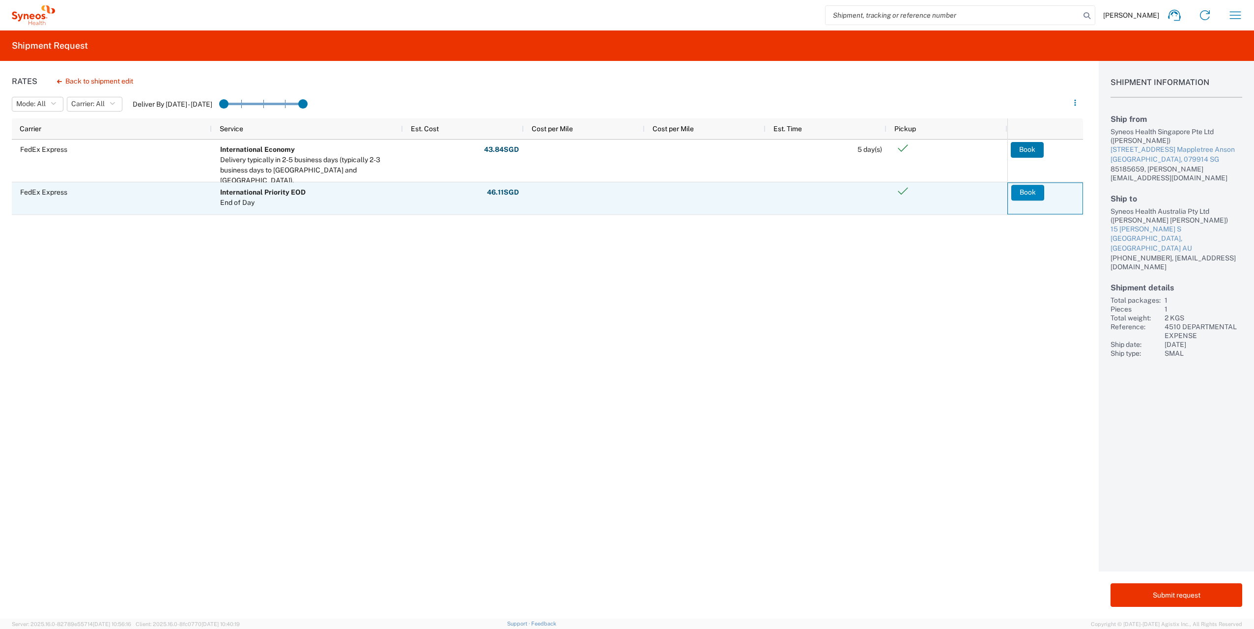
click at [1039, 196] on button "Book" at bounding box center [1028, 193] width 33 height 16
